Goal: Task Accomplishment & Management: Use online tool/utility

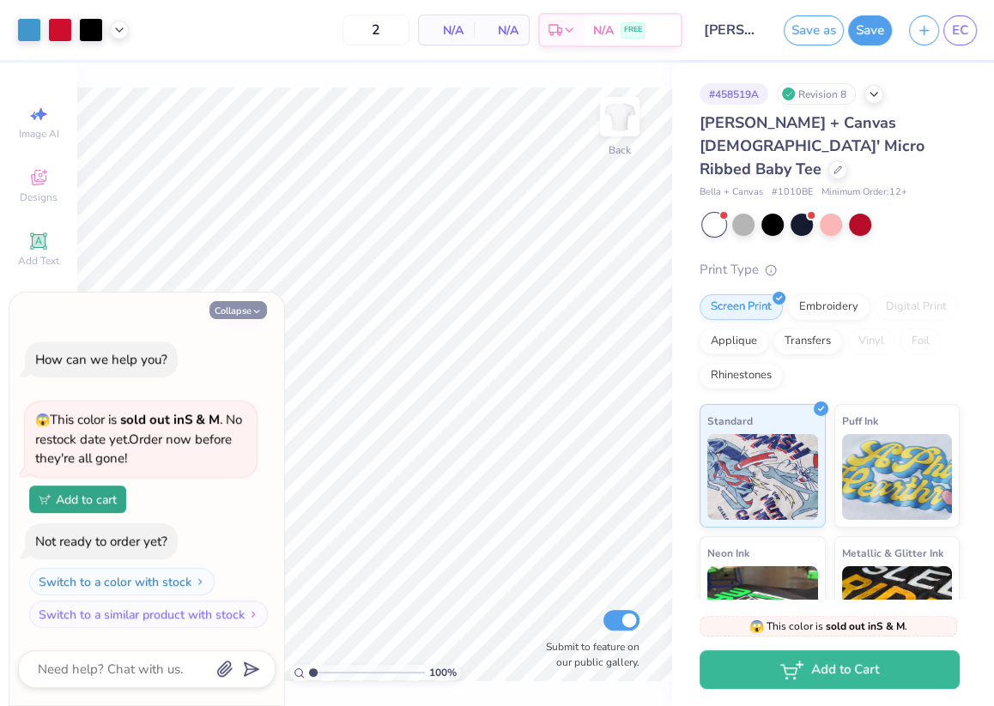
click at [233, 318] on button "Collapse" at bounding box center [238, 310] width 58 height 18
type textarea "x"
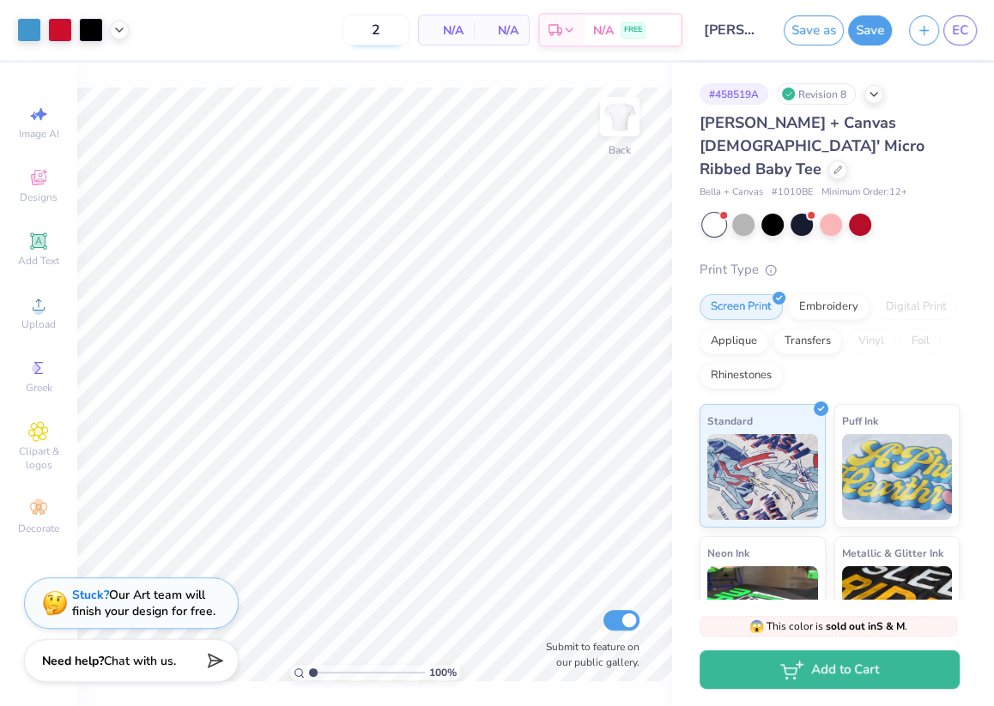
click at [393, 26] on input "2" at bounding box center [376, 30] width 67 height 31
type input "24"
click at [834, 164] on icon at bounding box center [838, 168] width 9 height 9
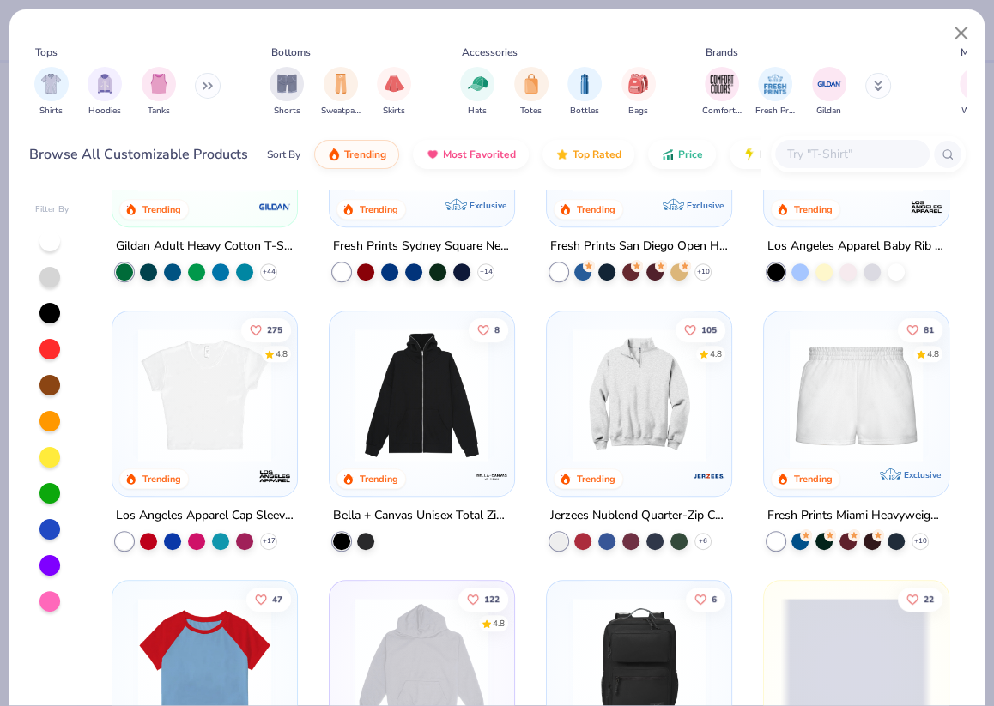
scroll to position [979, 0]
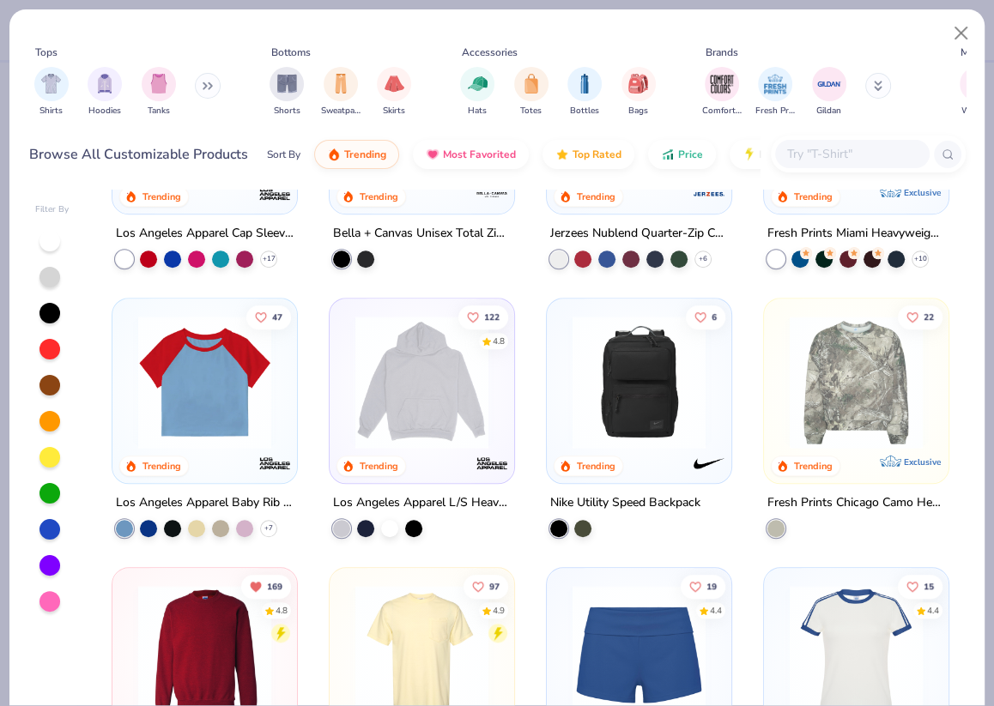
click at [197, 429] on img at bounding box center [205, 382] width 150 height 133
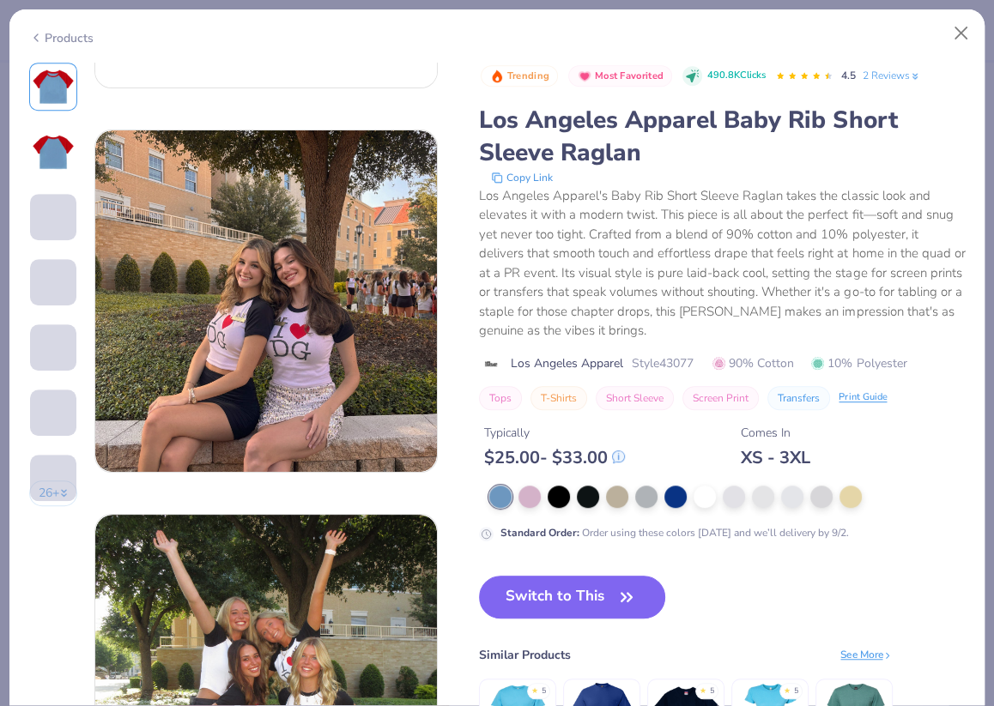
scroll to position [682, 0]
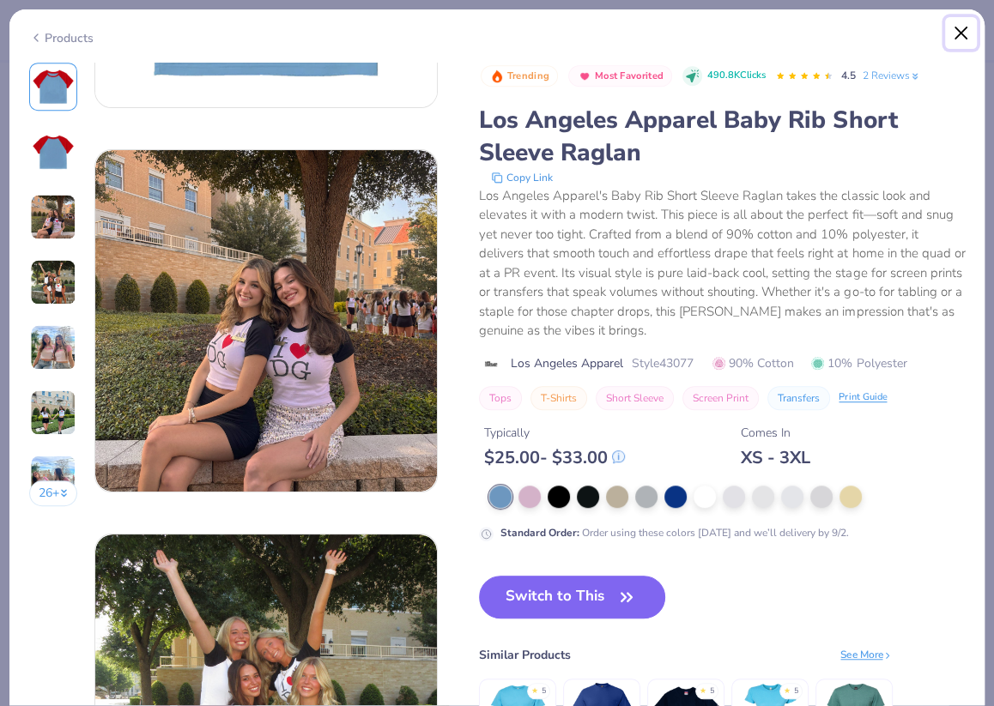
click at [960, 29] on button "Close" at bounding box center [961, 33] width 33 height 33
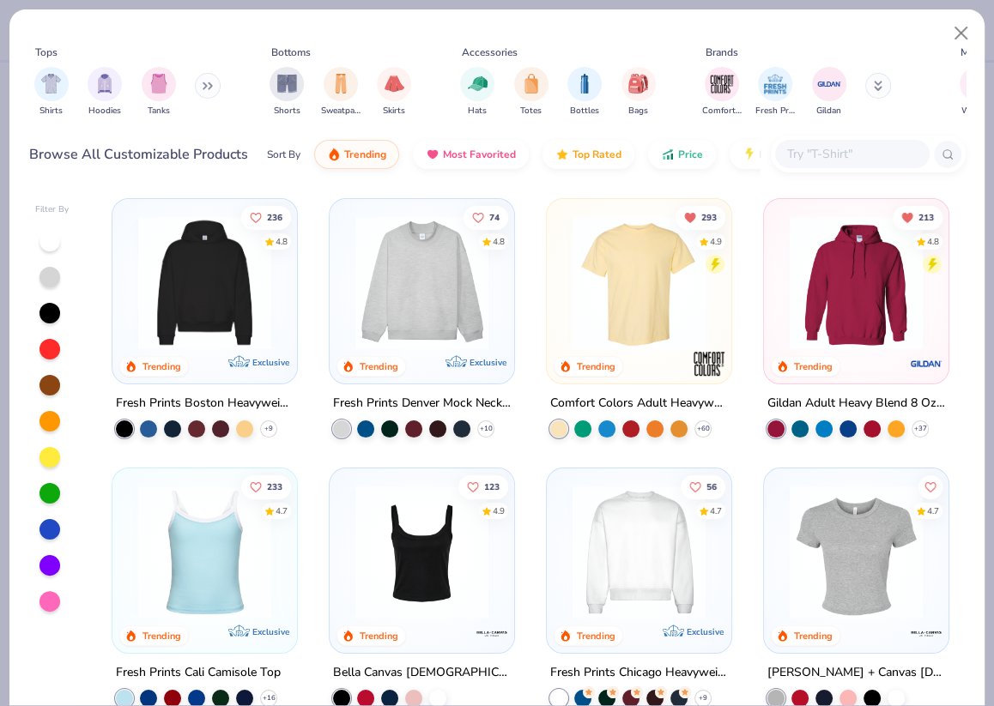
click at [853, 547] on img at bounding box center [856, 552] width 150 height 133
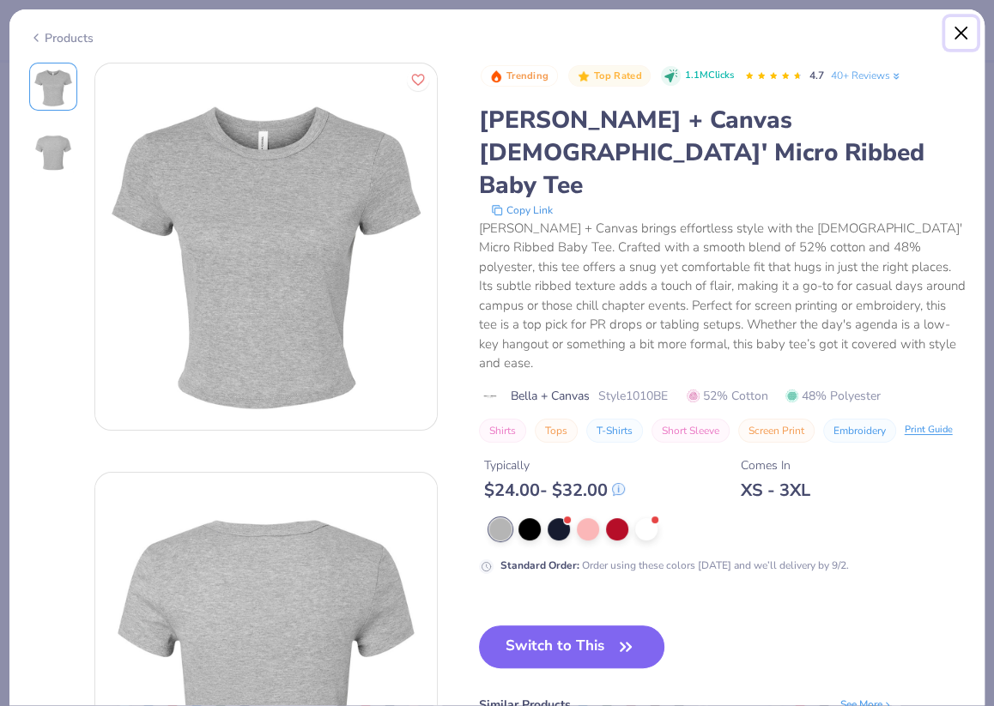
click at [960, 30] on button "Close" at bounding box center [961, 33] width 33 height 33
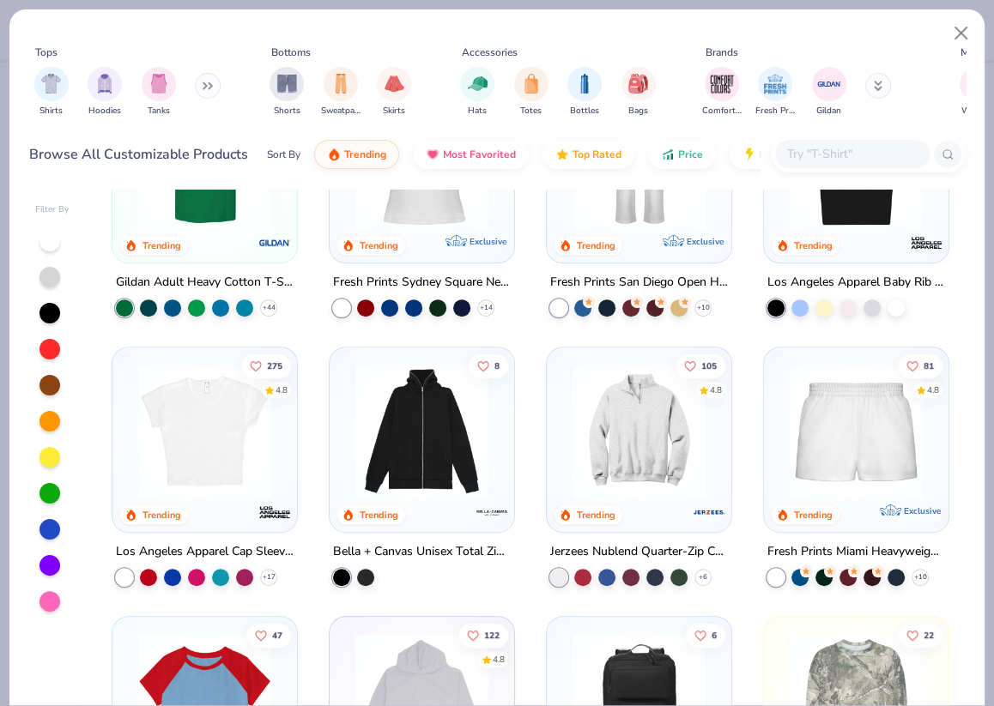
scroll to position [689, 0]
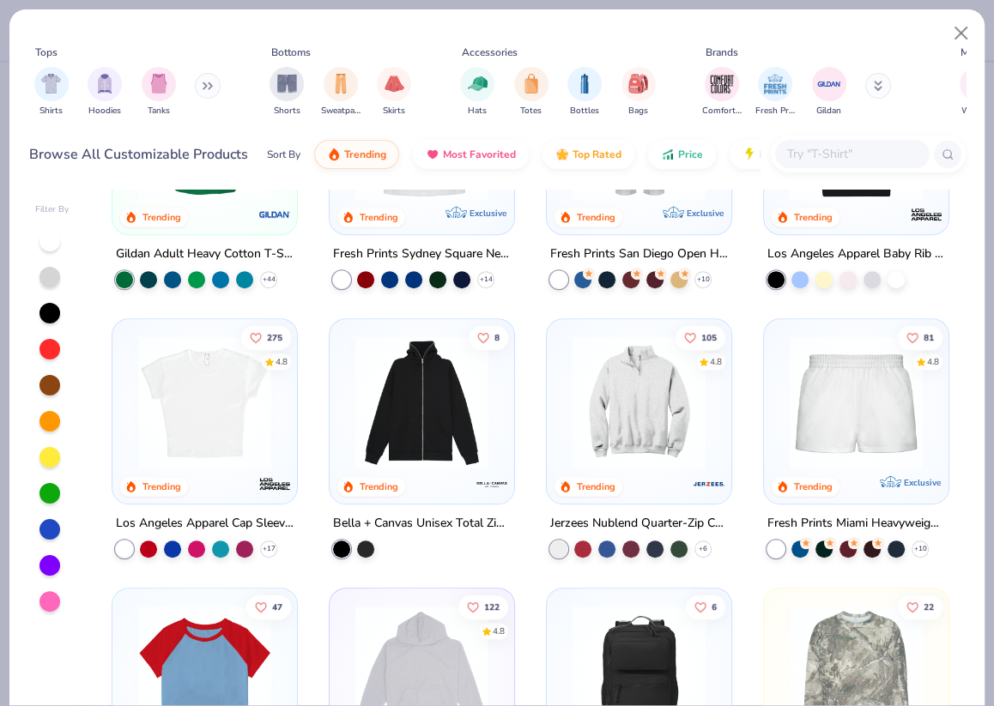
click at [209, 427] on img at bounding box center [205, 403] width 150 height 133
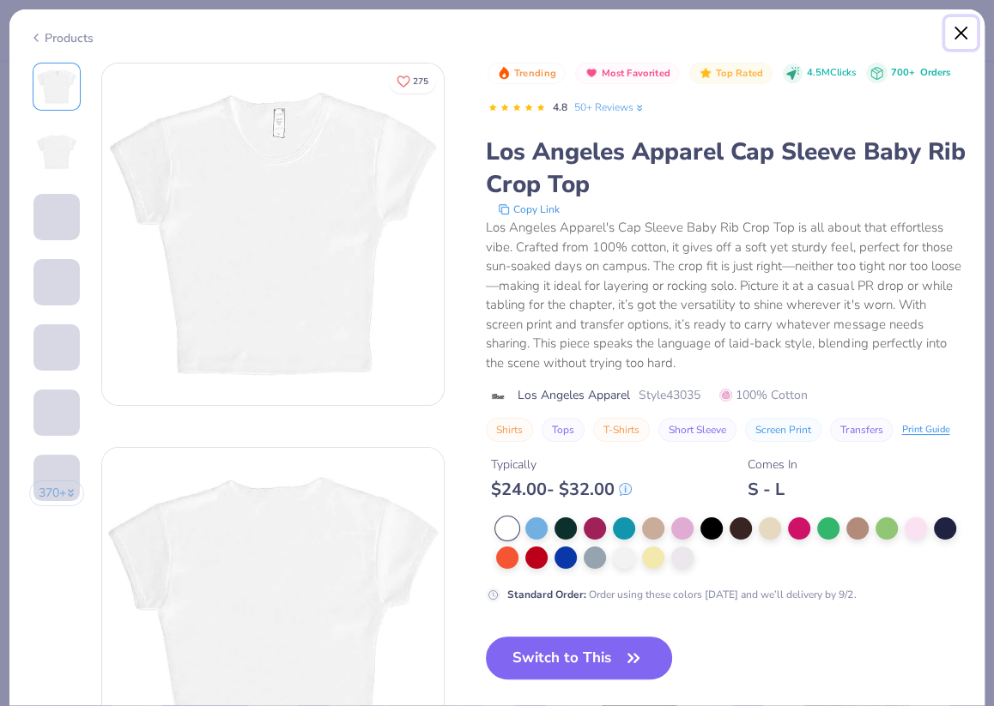
click at [958, 33] on button "Close" at bounding box center [961, 33] width 33 height 33
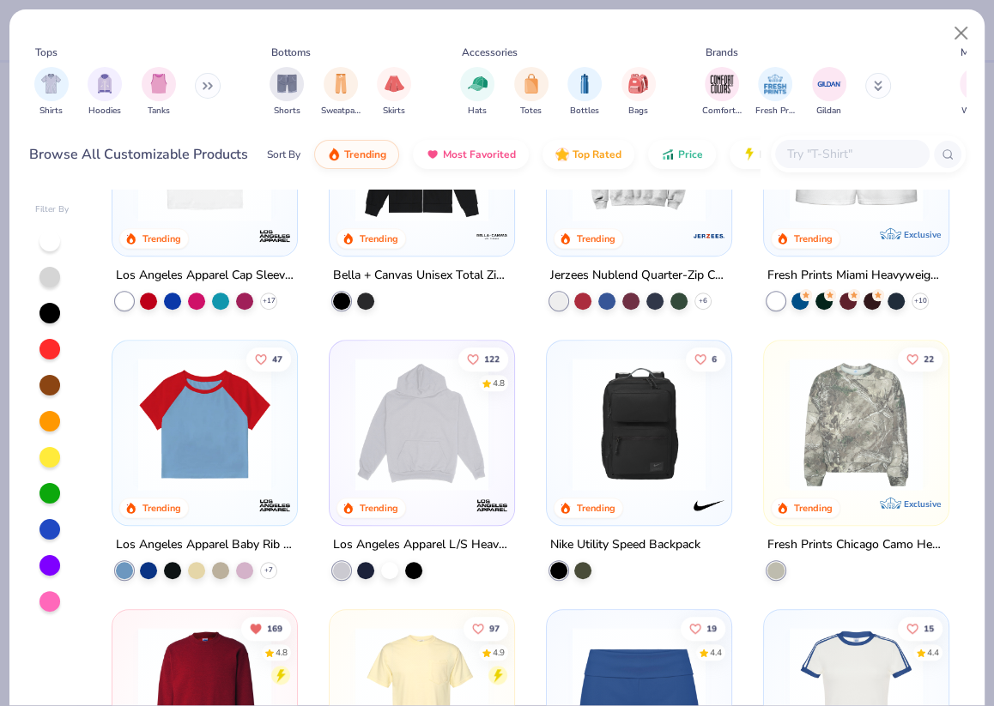
scroll to position [937, 0]
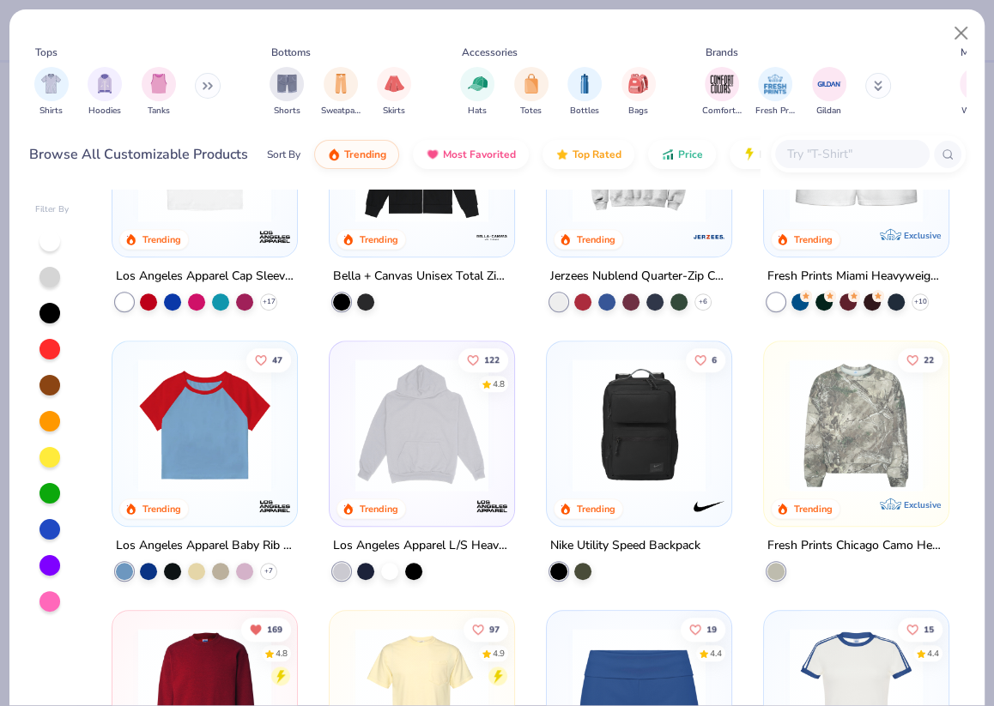
click at [220, 460] on img at bounding box center [205, 425] width 150 height 133
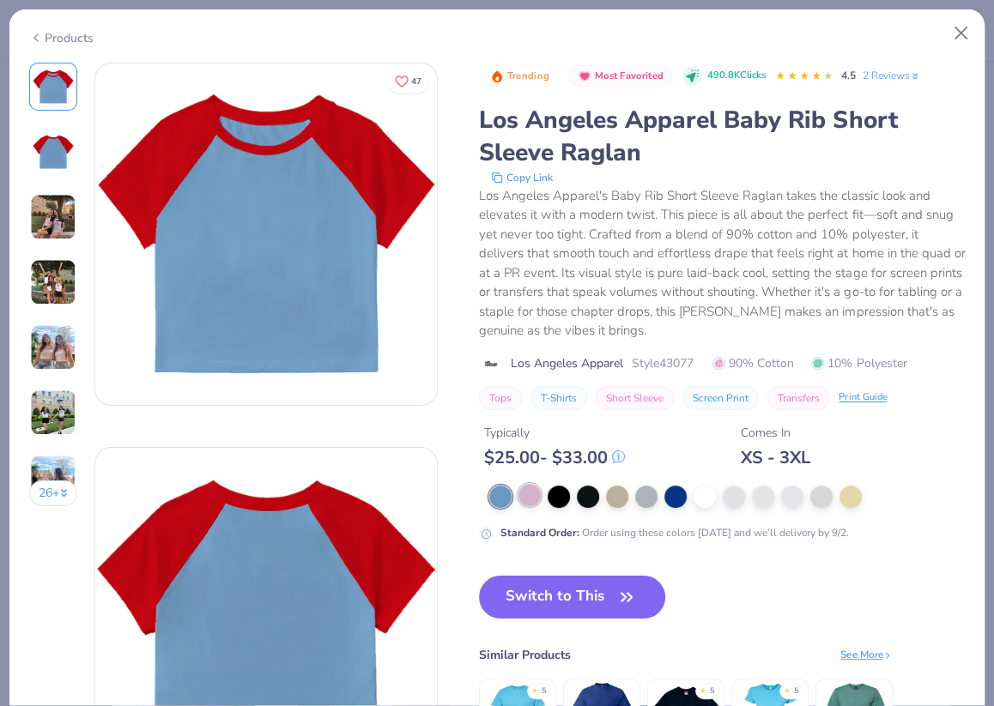
click at [534, 496] on div at bounding box center [529, 495] width 22 height 22
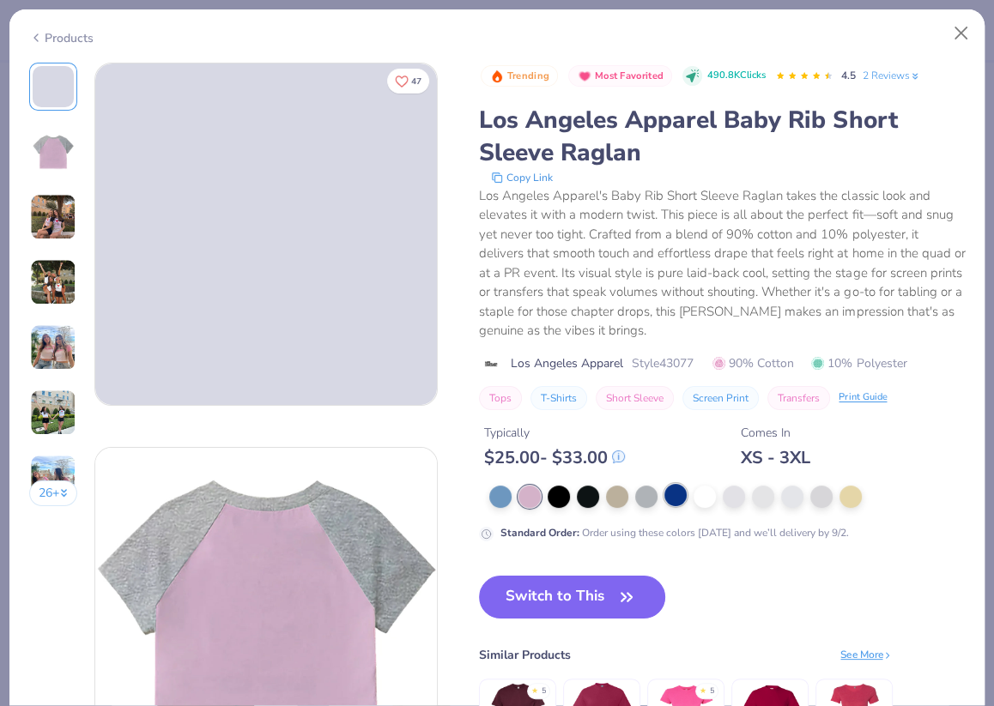
click at [676, 492] on div at bounding box center [675, 495] width 22 height 22
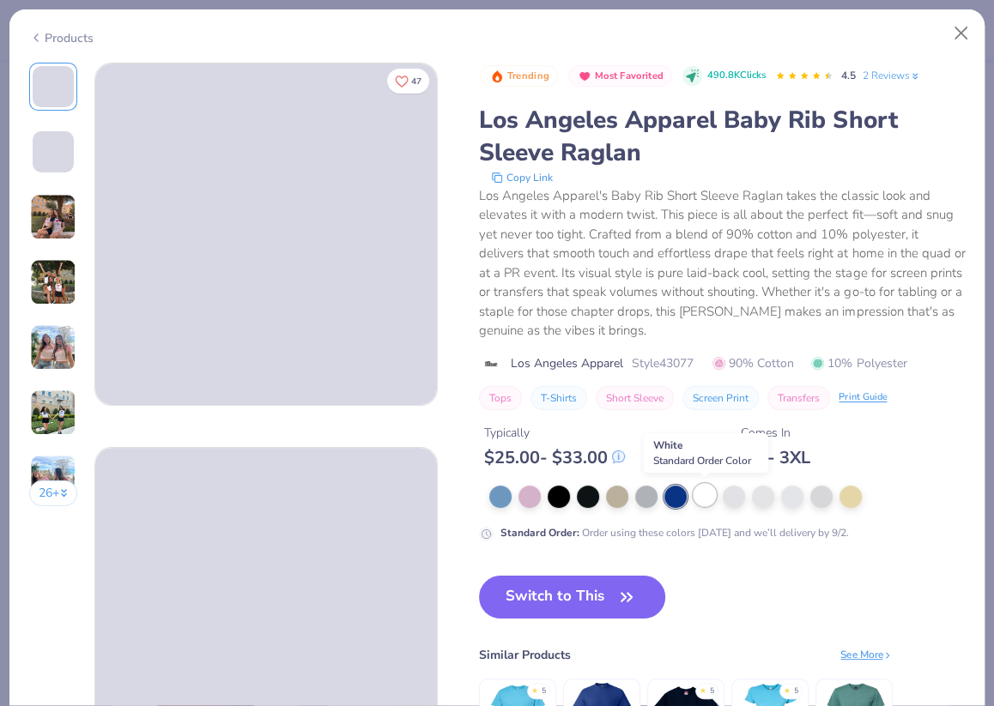
click at [706, 494] on div at bounding box center [705, 495] width 22 height 22
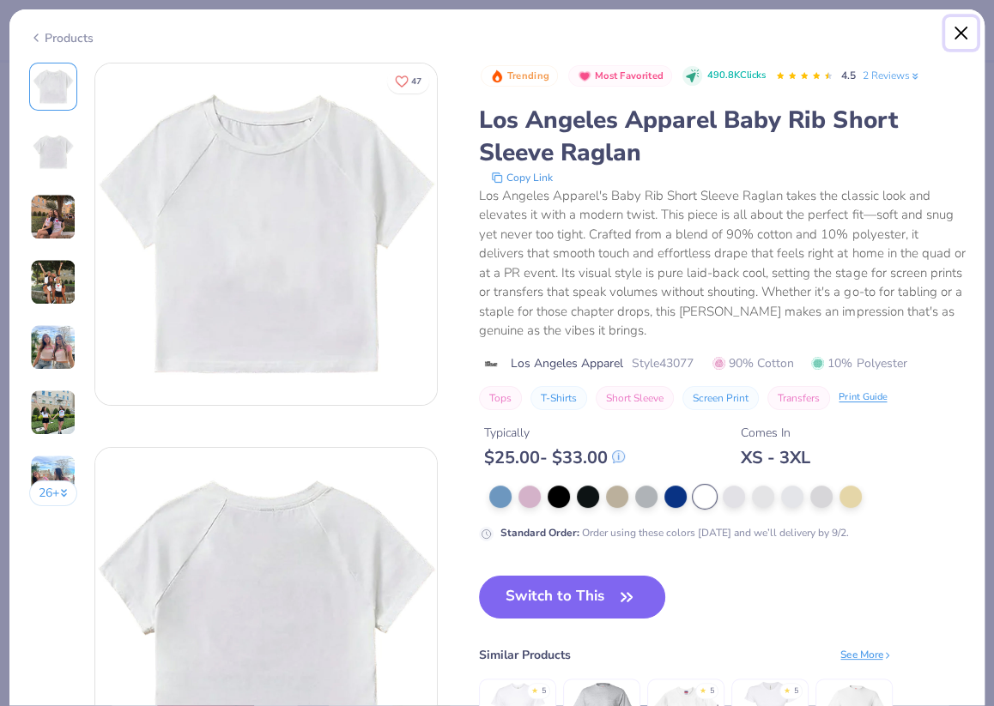
click at [968, 26] on button "Close" at bounding box center [961, 33] width 33 height 33
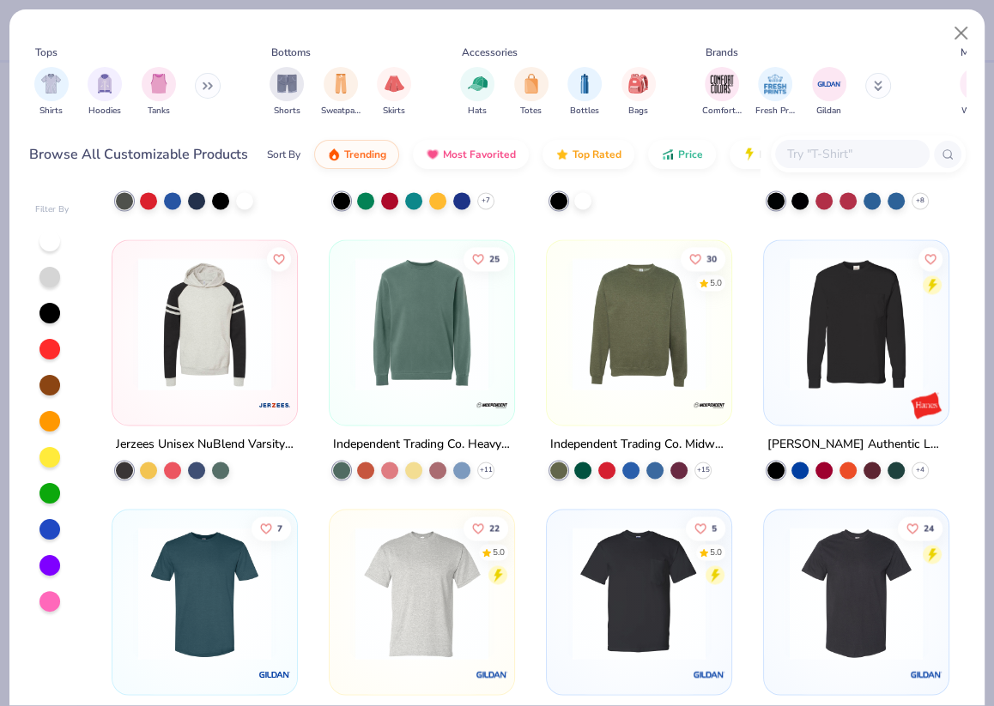
scroll to position [10831, 0]
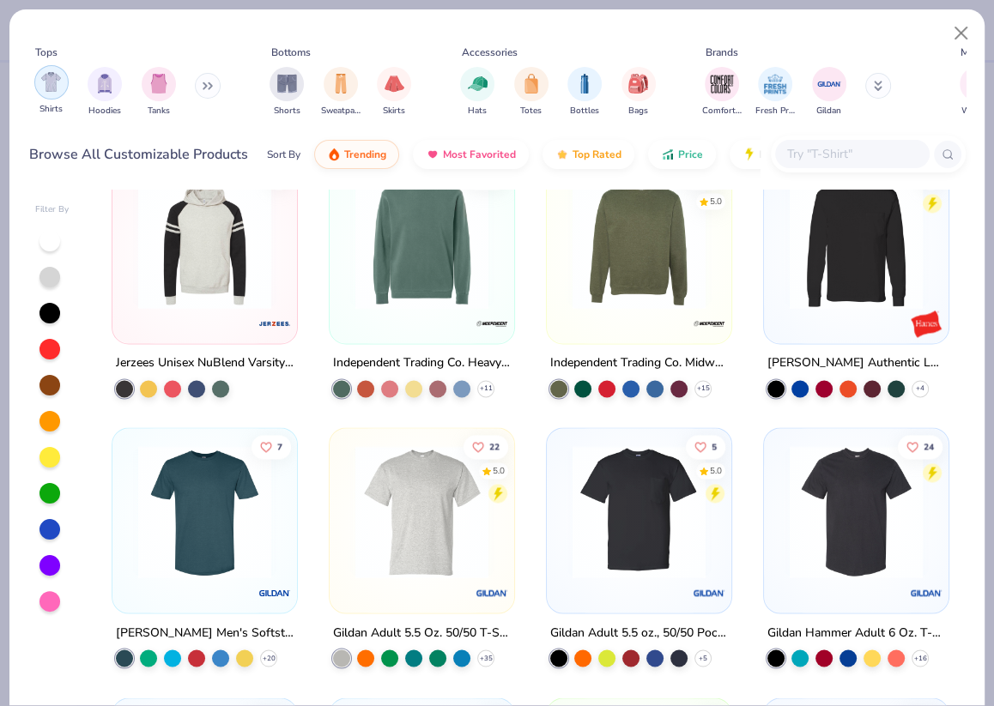
click at [42, 85] on img "filter for Shirts" at bounding box center [51, 82] width 20 height 20
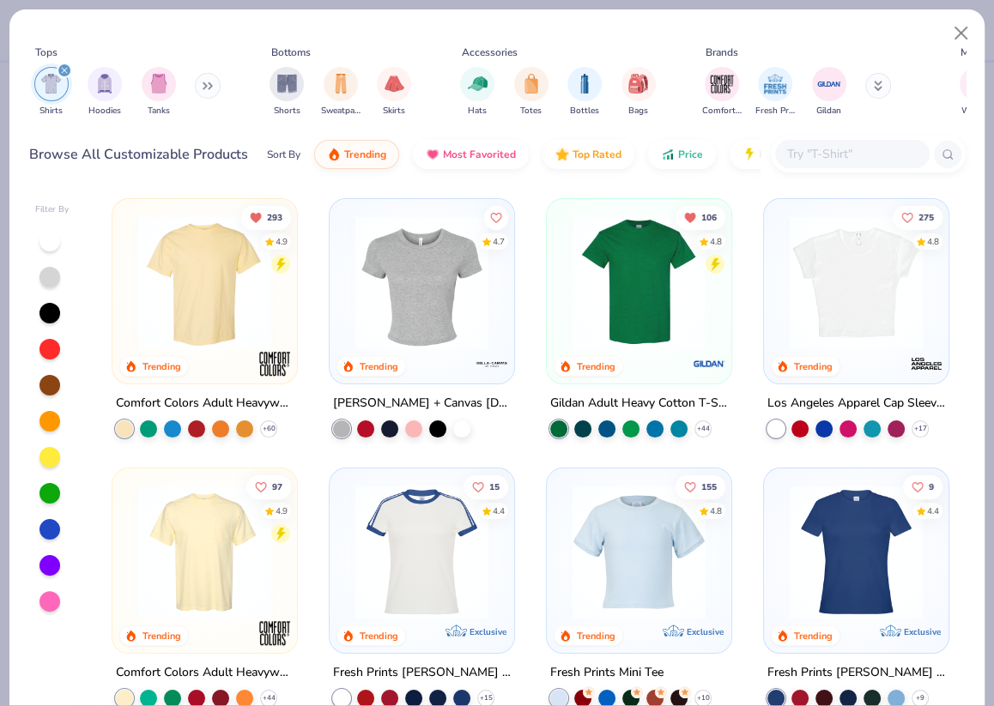
scroll to position [5, 0]
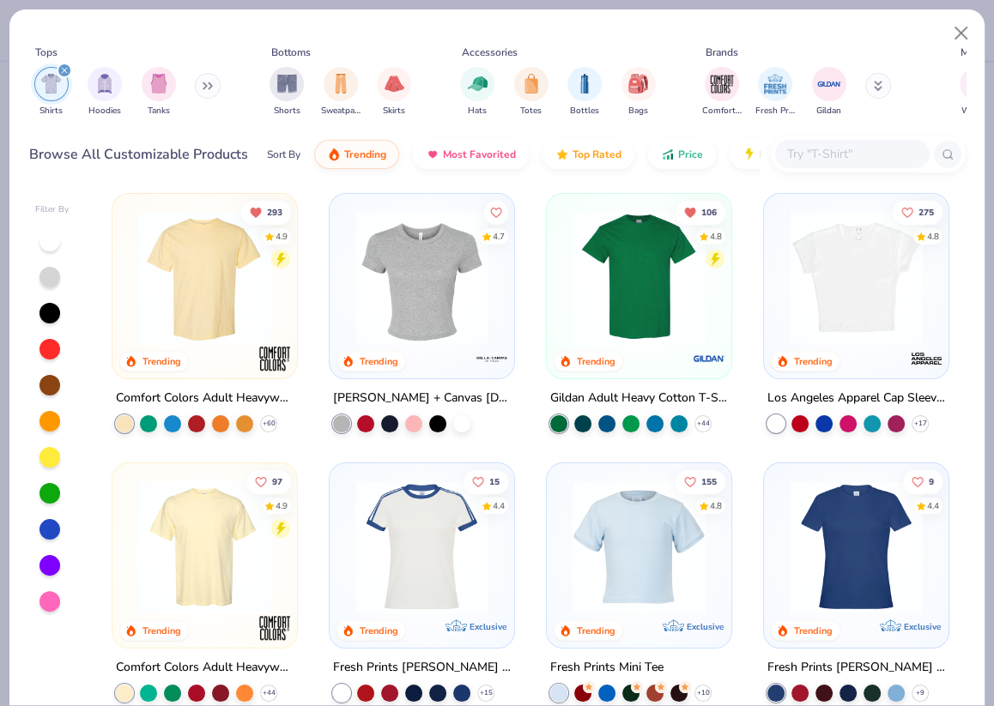
click at [646, 281] on img at bounding box center [639, 277] width 150 height 133
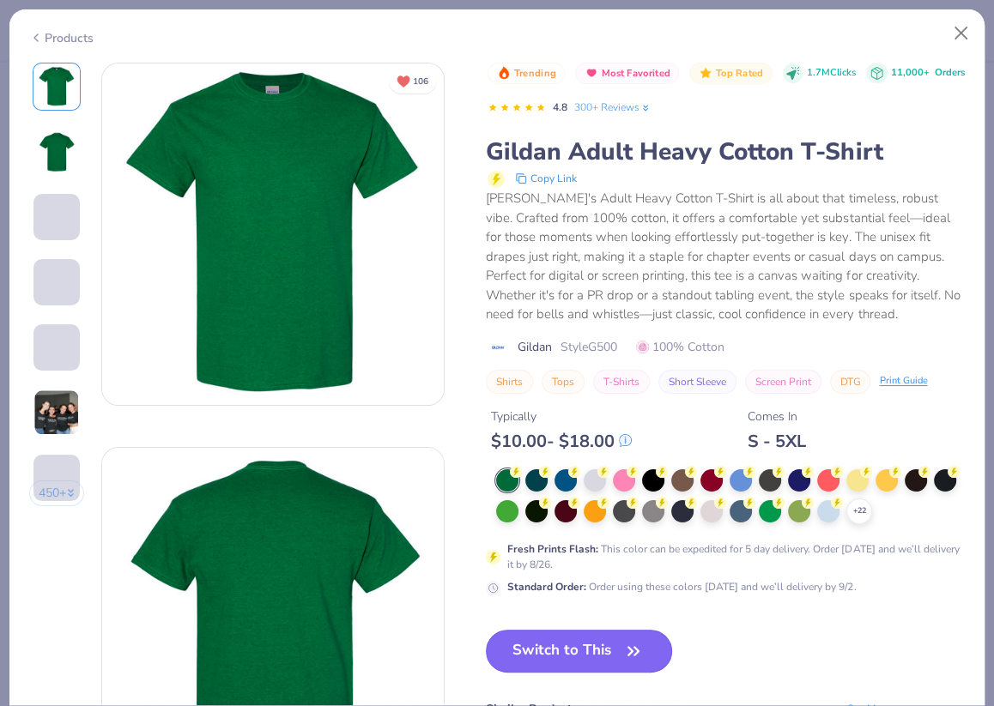
click at [621, 658] on button "Switch to This" at bounding box center [579, 651] width 186 height 43
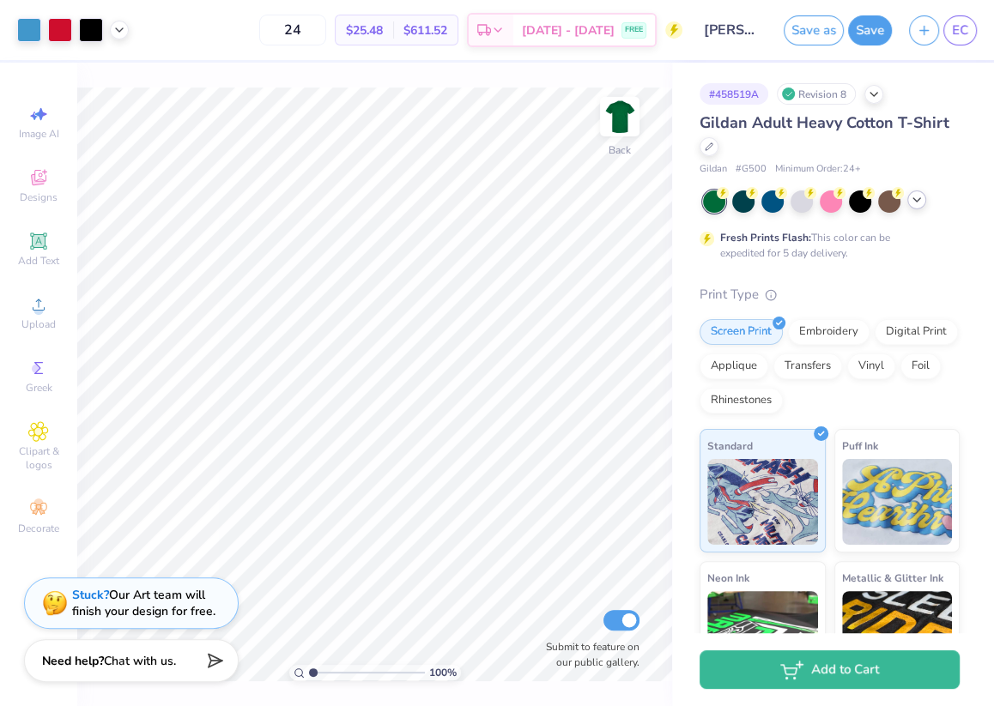
click at [915, 200] on polyline at bounding box center [916, 199] width 7 height 3
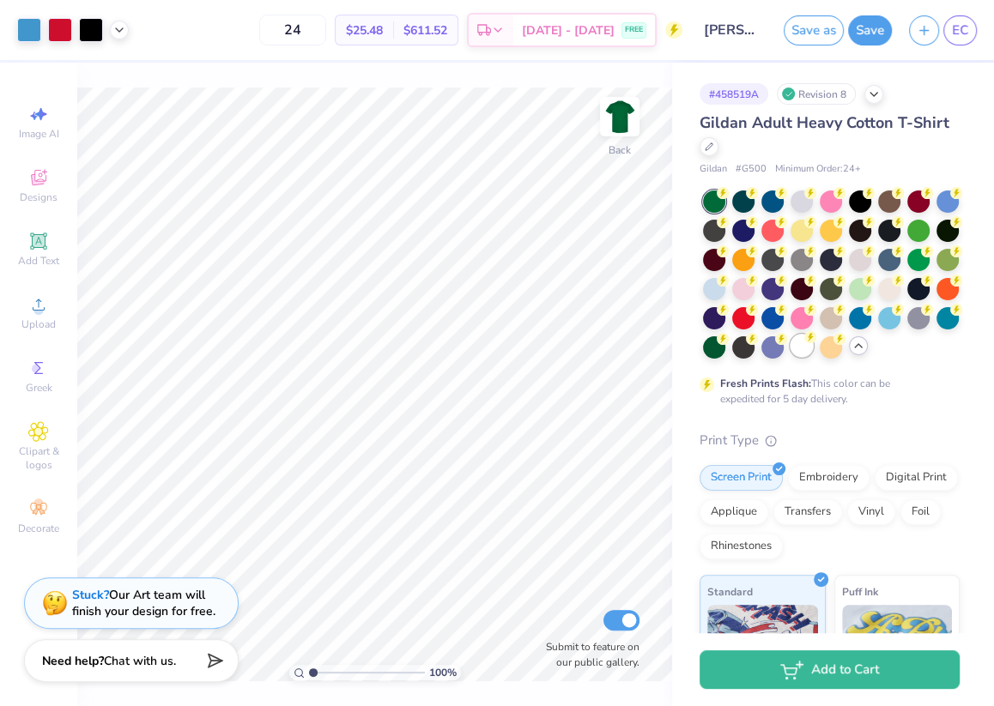
click at [803, 355] on div at bounding box center [802, 346] width 22 height 22
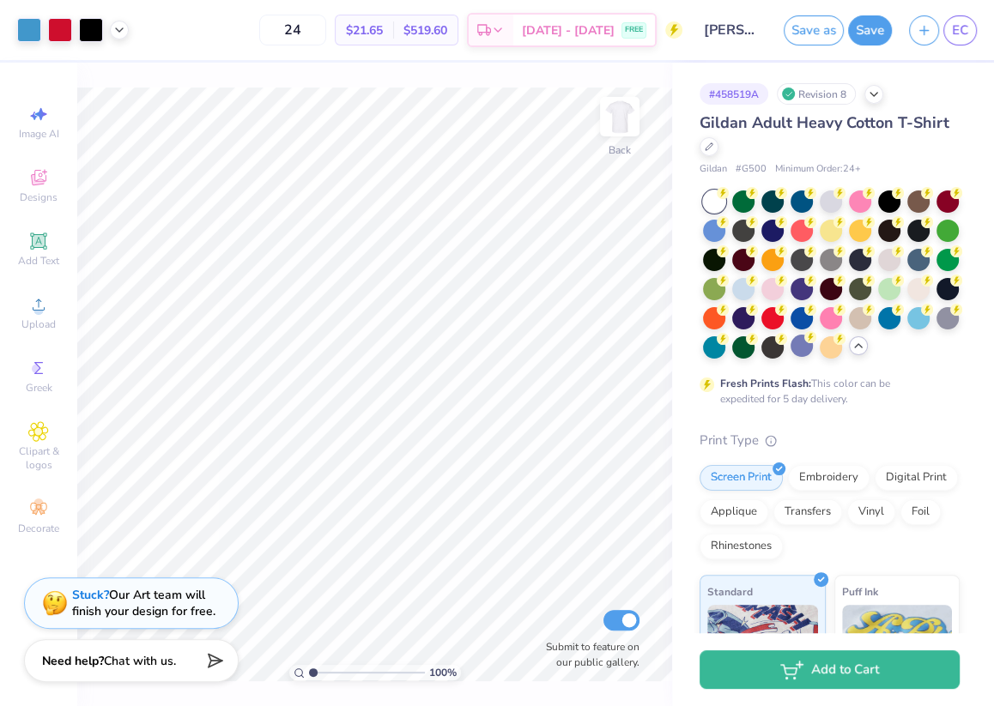
click at [975, 36] on div "EC" at bounding box center [959, 30] width 33 height 30
click at [967, 34] on span "EC" at bounding box center [960, 31] width 16 height 20
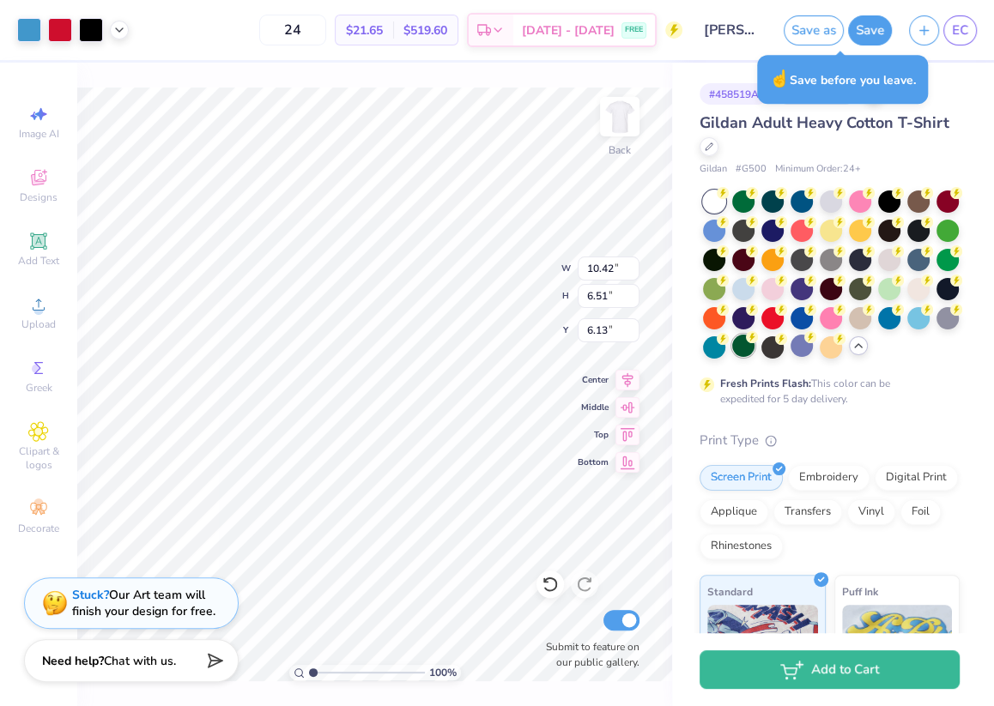
type input "10.42"
type input "6.51"
type input "3.28"
click at [970, 39] on link "EC" at bounding box center [959, 30] width 33 height 30
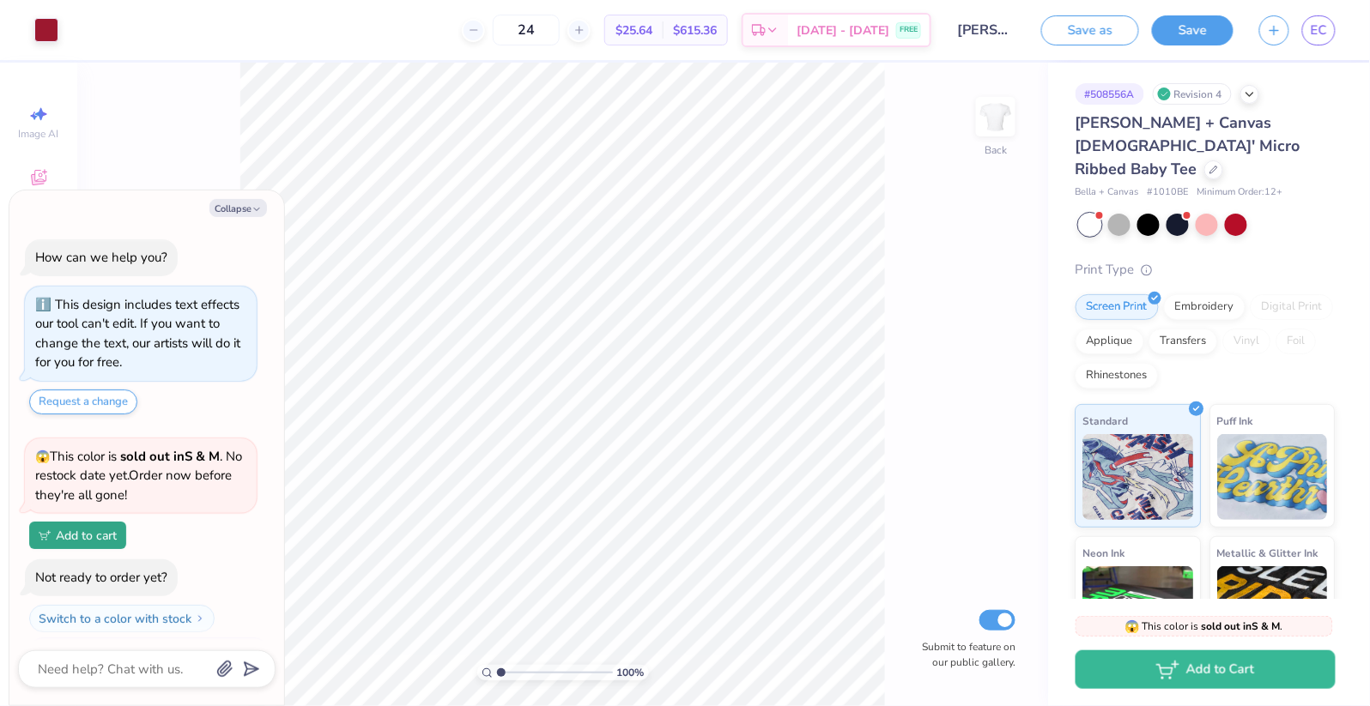
scroll to position [34, 0]
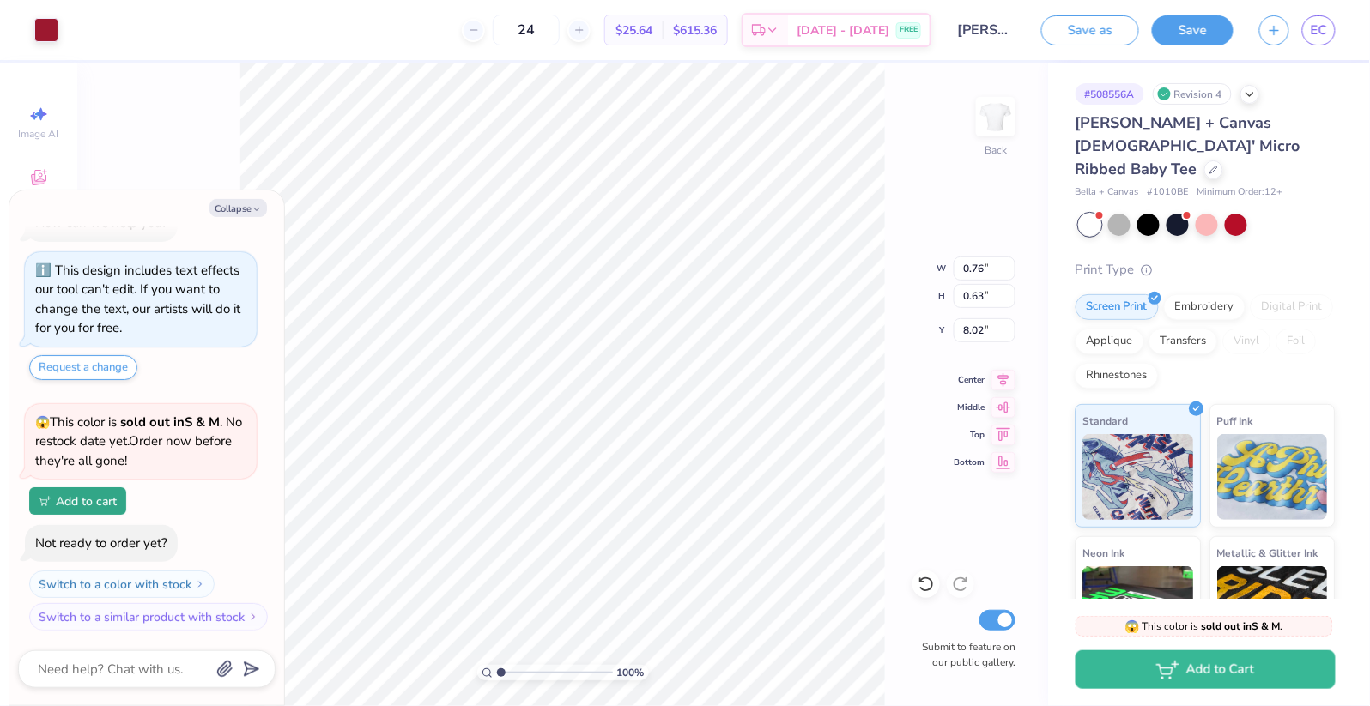
type textarea "x"
type input "8.19"
click at [1006, 378] on icon at bounding box center [1003, 377] width 11 height 15
type textarea "x"
type input "3.64"
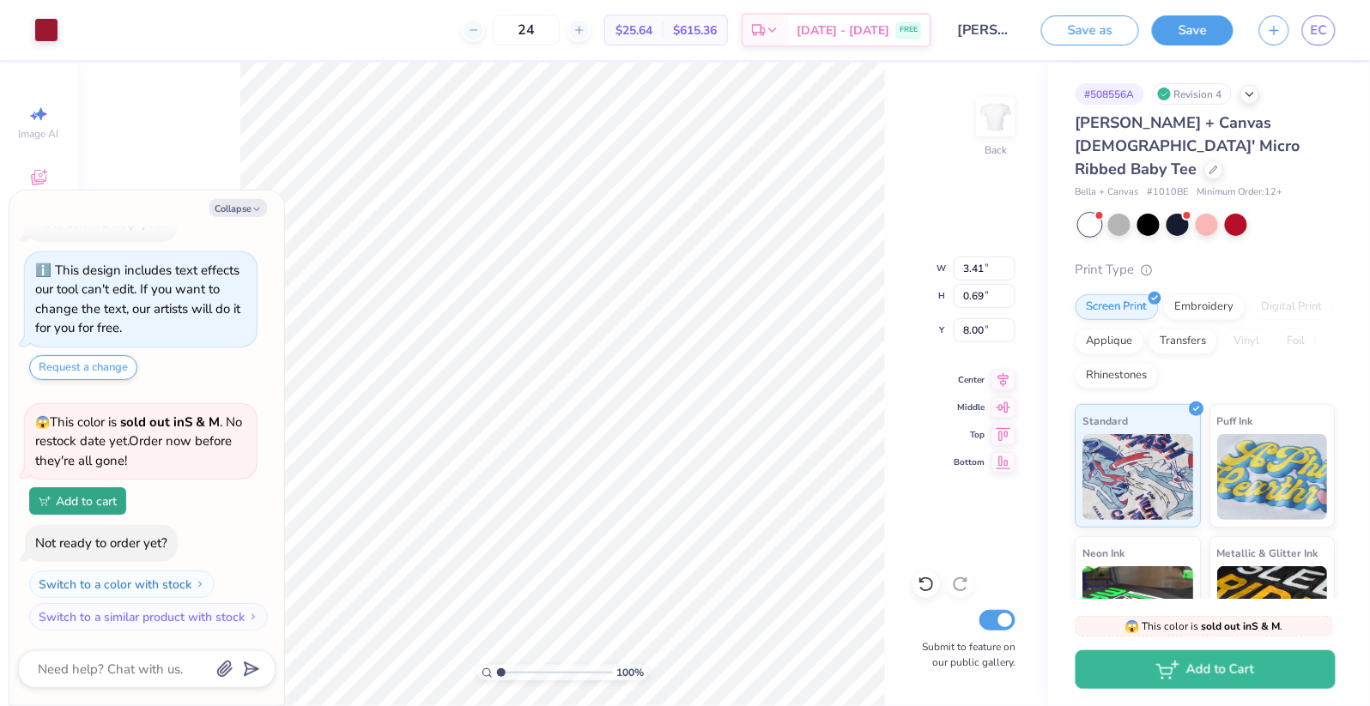
type input "0.74"
type input "7.95"
click at [1003, 381] on icon at bounding box center [1003, 377] width 11 height 15
type textarea "x"
type input "3.04"
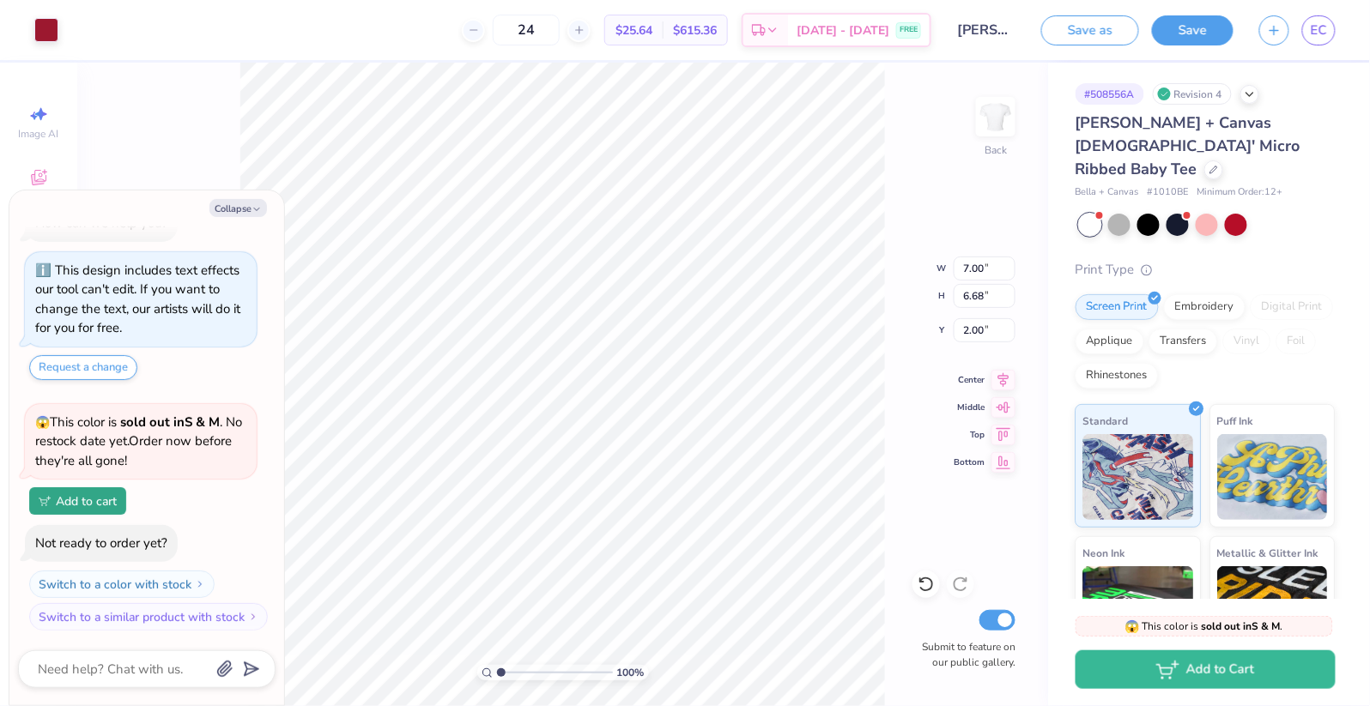
type input "2.90"
type input "5.78"
type textarea "x"
type input "3.00"
type textarea "x"
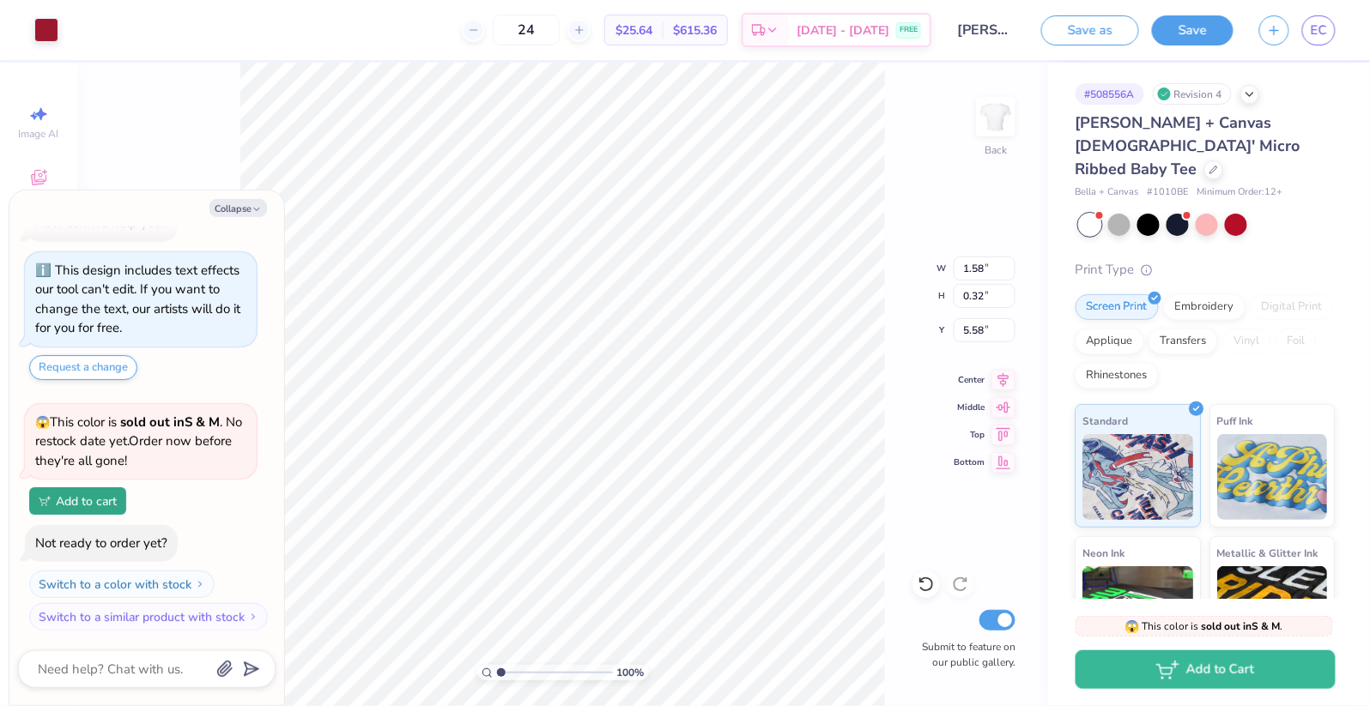
type input "2.28"
type input "0.46"
click at [1005, 378] on icon at bounding box center [1003, 377] width 24 height 21
click at [1197, 33] on button "Save" at bounding box center [1193, 28] width 82 height 30
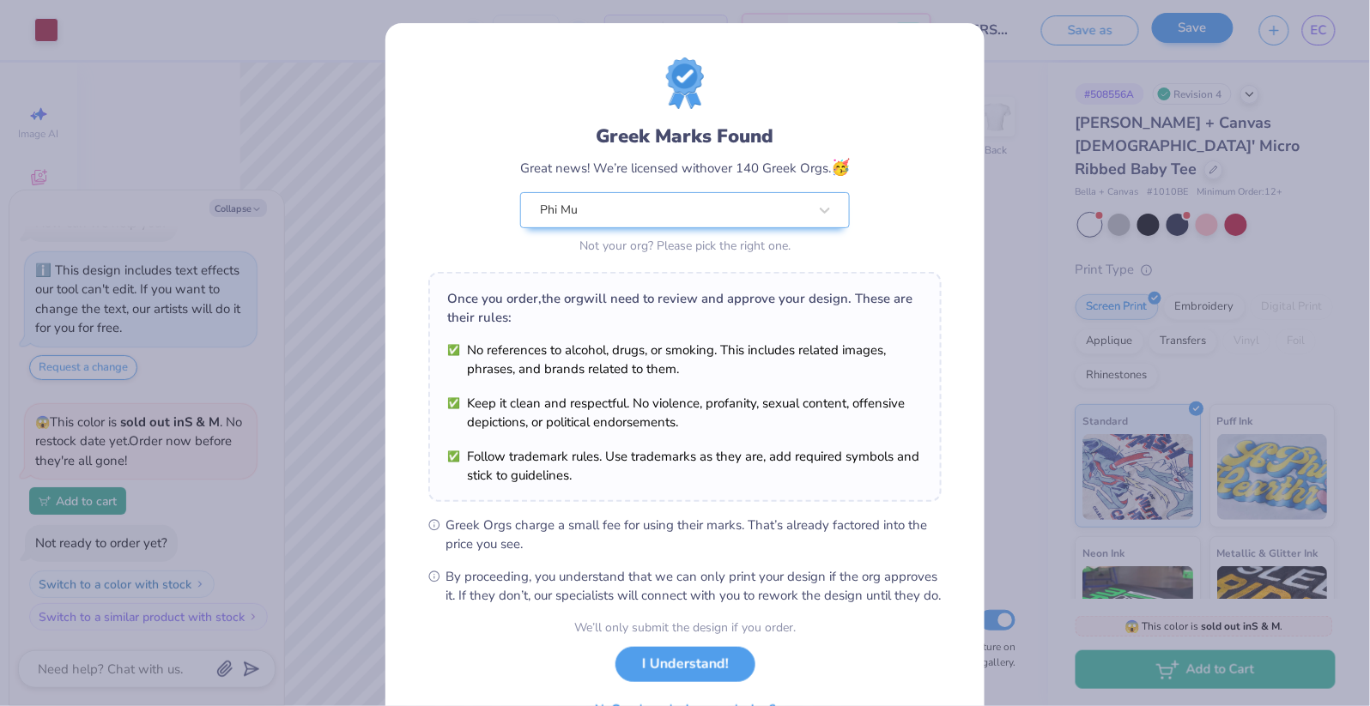
type textarea "x"
